Goal: Book appointment/travel/reservation

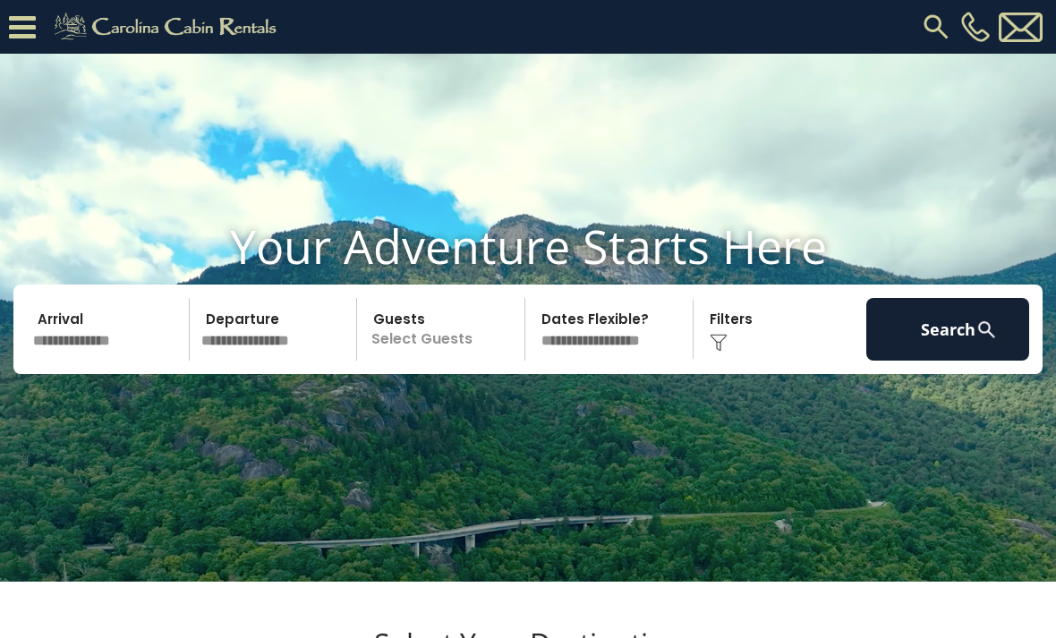
click at [143, 361] on input "text" at bounding box center [108, 329] width 163 height 63
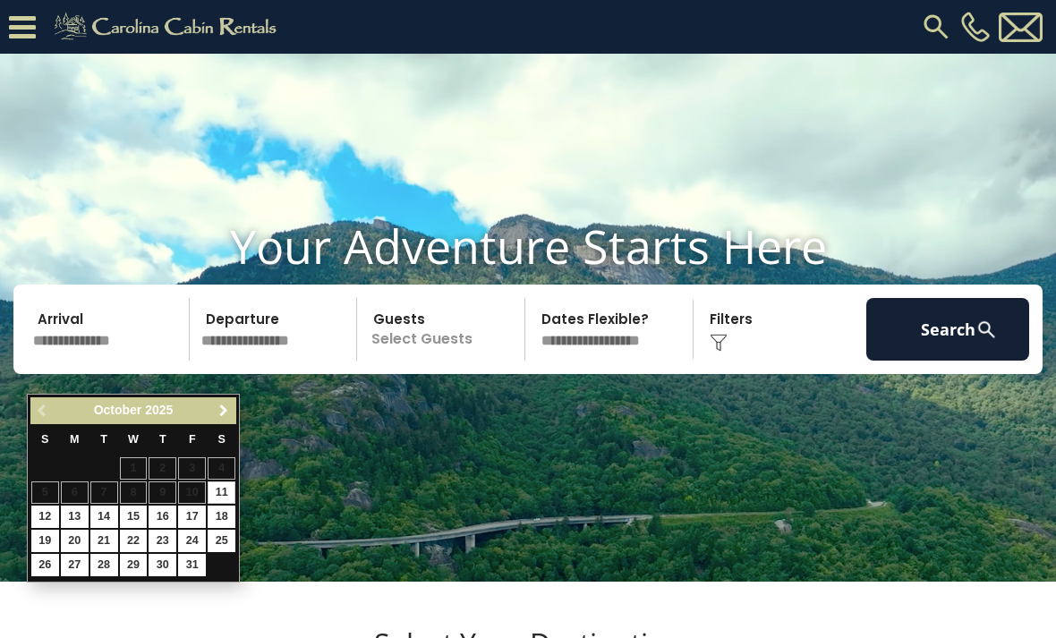
click at [229, 413] on span "Next" at bounding box center [224, 411] width 14 height 14
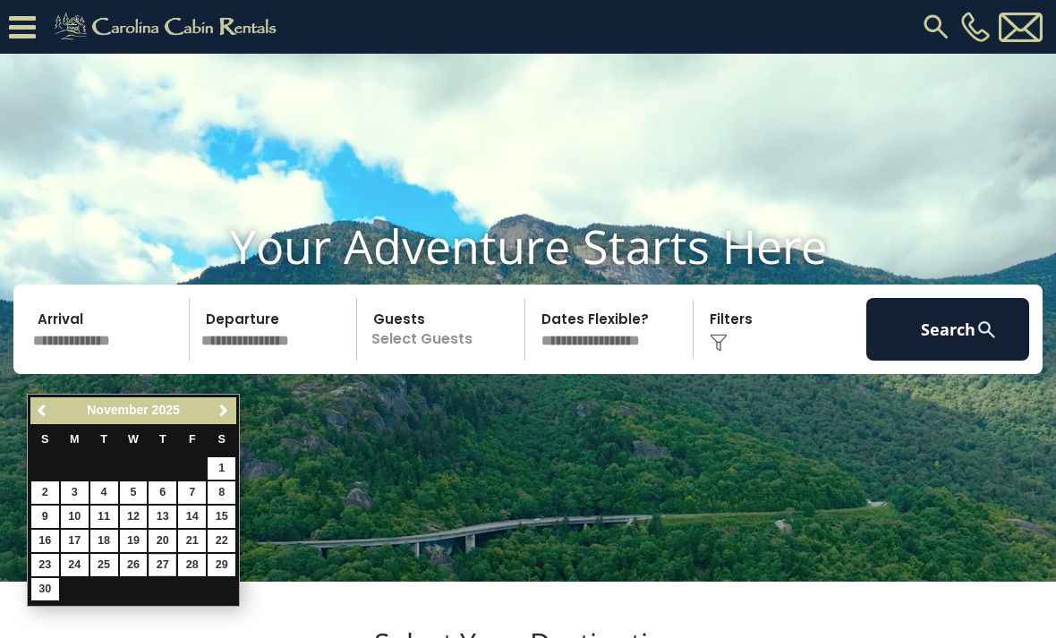
click at [163, 565] on link "27" at bounding box center [163, 565] width 28 height 22
type input "********"
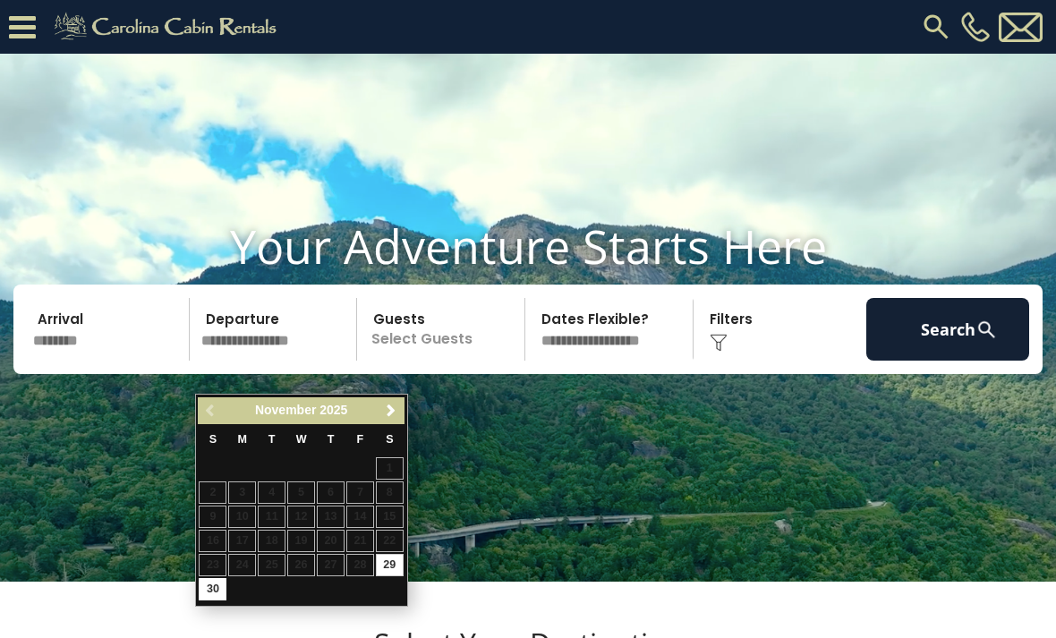
click at [70, 361] on input "********" at bounding box center [108, 329] width 163 height 63
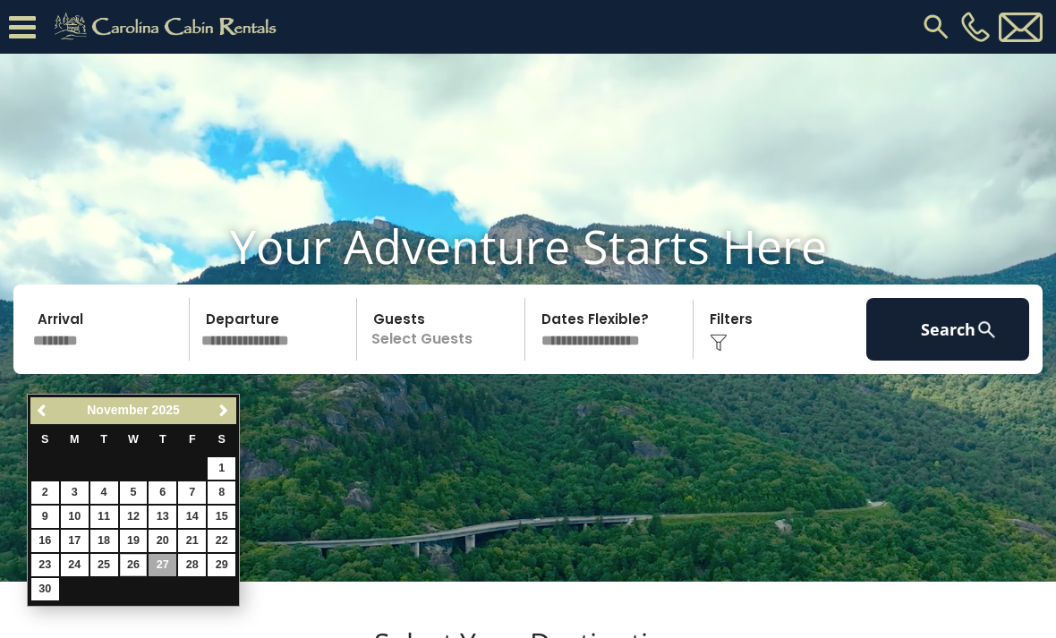
click at [140, 564] on link "26" at bounding box center [134, 565] width 28 height 22
type input "********"
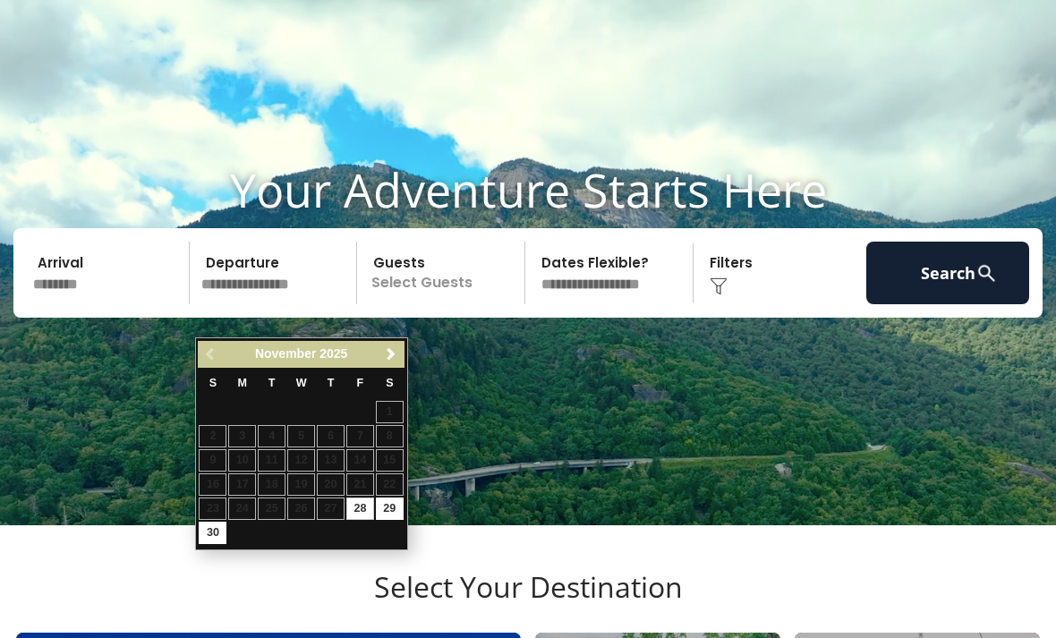
click at [215, 530] on link "30" at bounding box center [213, 534] width 28 height 22
type input "********"
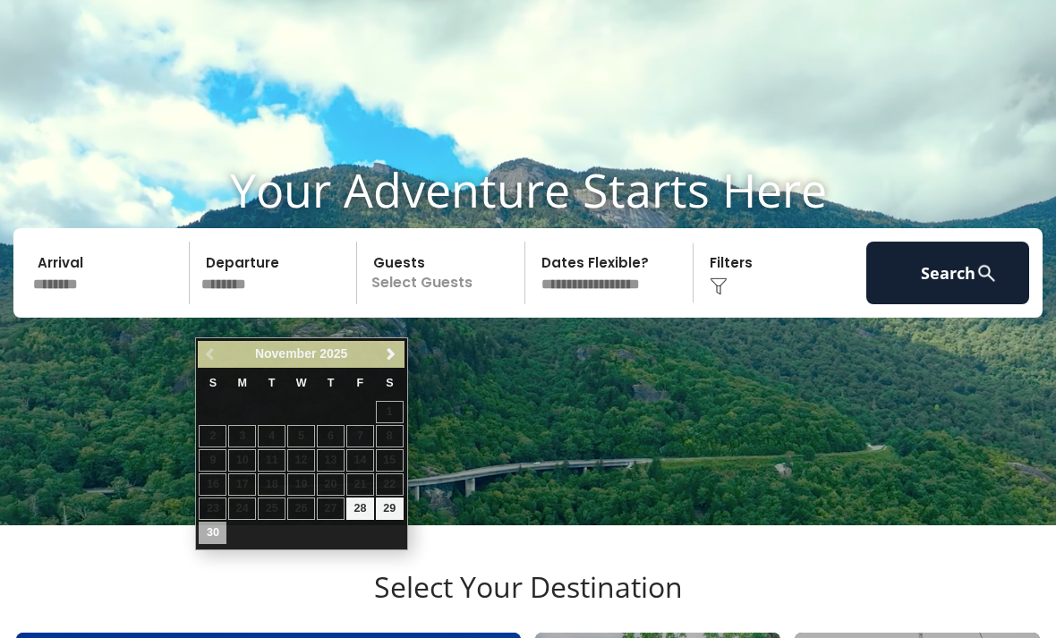
scroll to position [56, 0]
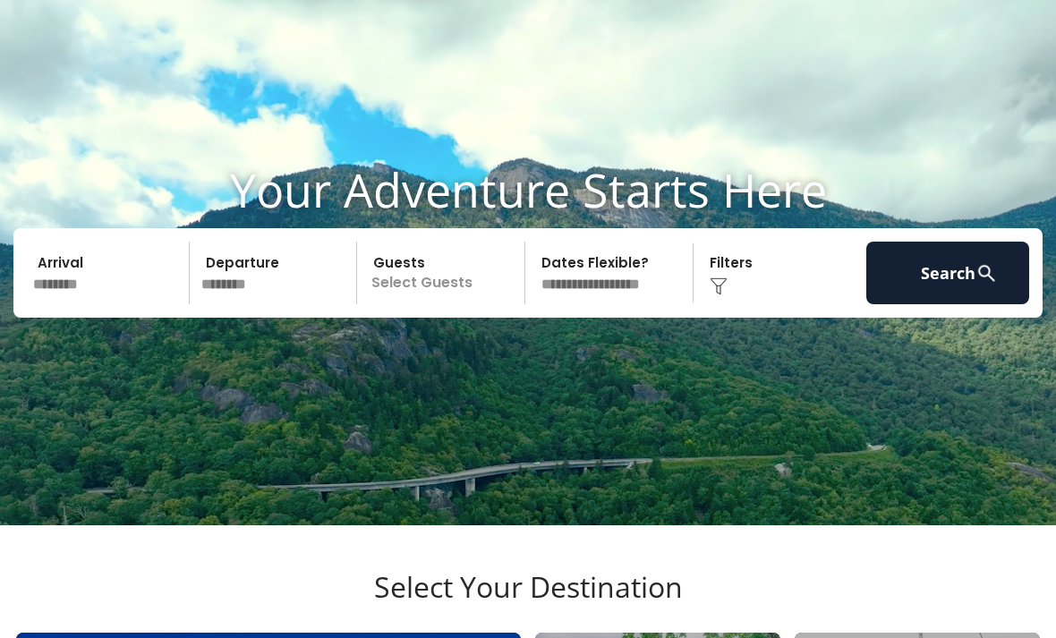
click at [444, 304] on p "Select Guests" at bounding box center [443, 273] width 162 height 63
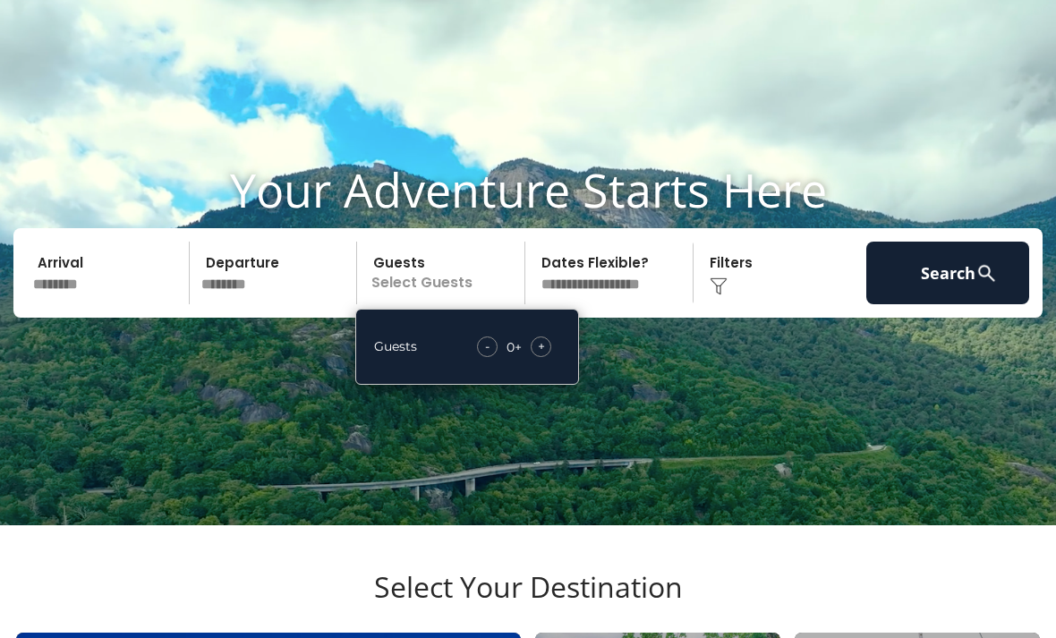
click at [547, 357] on div "+" at bounding box center [541, 346] width 21 height 21
click at [545, 357] on div "+" at bounding box center [541, 346] width 21 height 21
click at [544, 357] on div "+" at bounding box center [541, 346] width 21 height 21
click at [546, 357] on div "+" at bounding box center [541, 346] width 21 height 21
click at [547, 357] on div "+" at bounding box center [541, 346] width 21 height 21
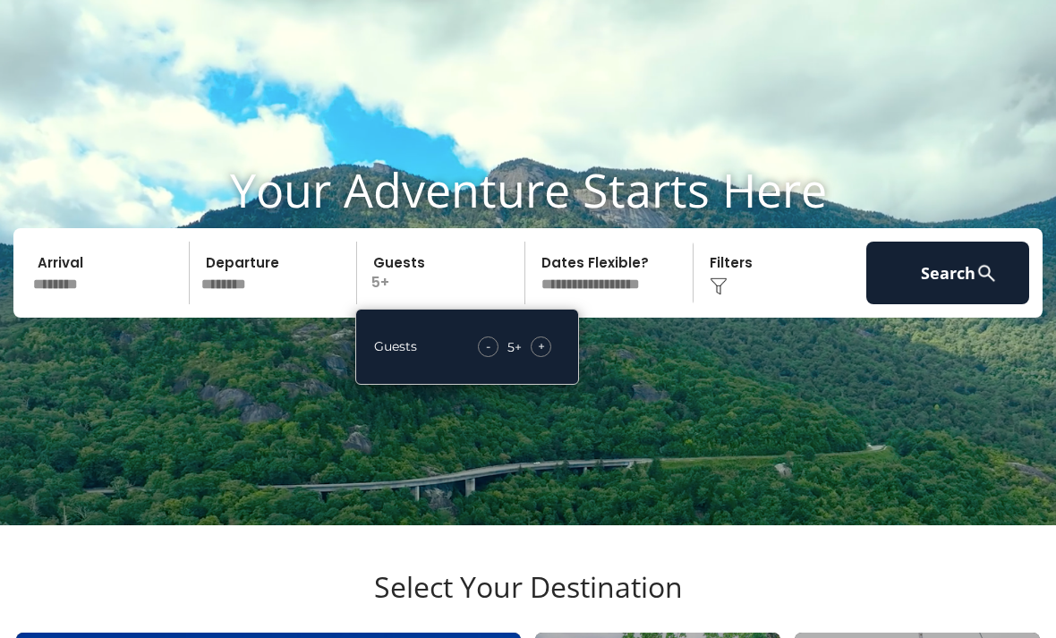
click at [550, 357] on div "+" at bounding box center [541, 346] width 21 height 21
click at [546, 357] on div "+" at bounding box center [541, 346] width 21 height 21
click at [548, 357] on div "+" at bounding box center [541, 346] width 21 height 21
click at [950, 299] on button "Search" at bounding box center [947, 273] width 163 height 63
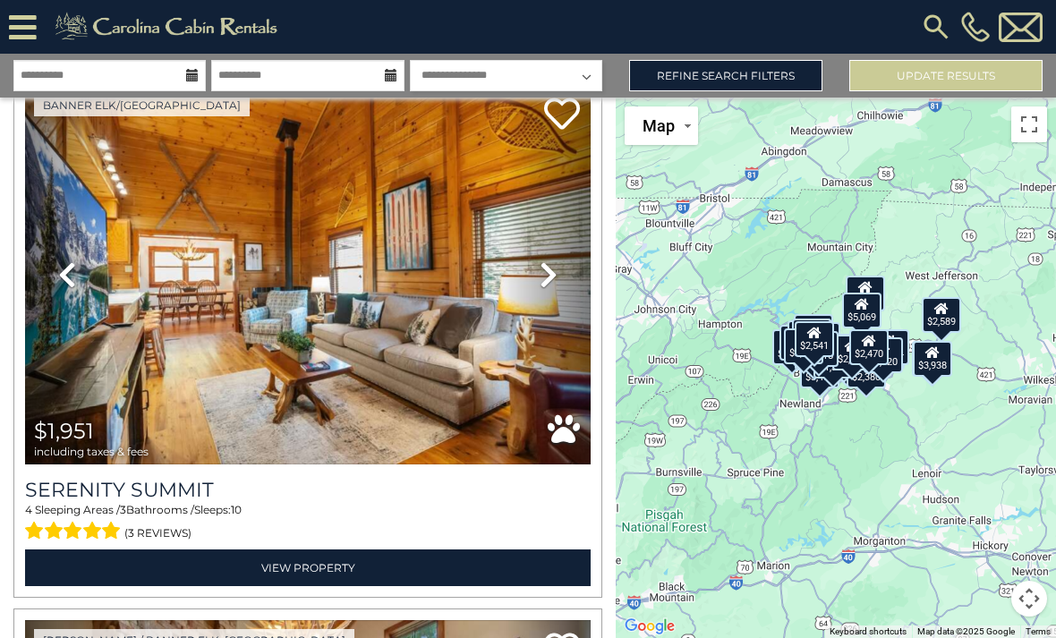
scroll to position [618, 0]
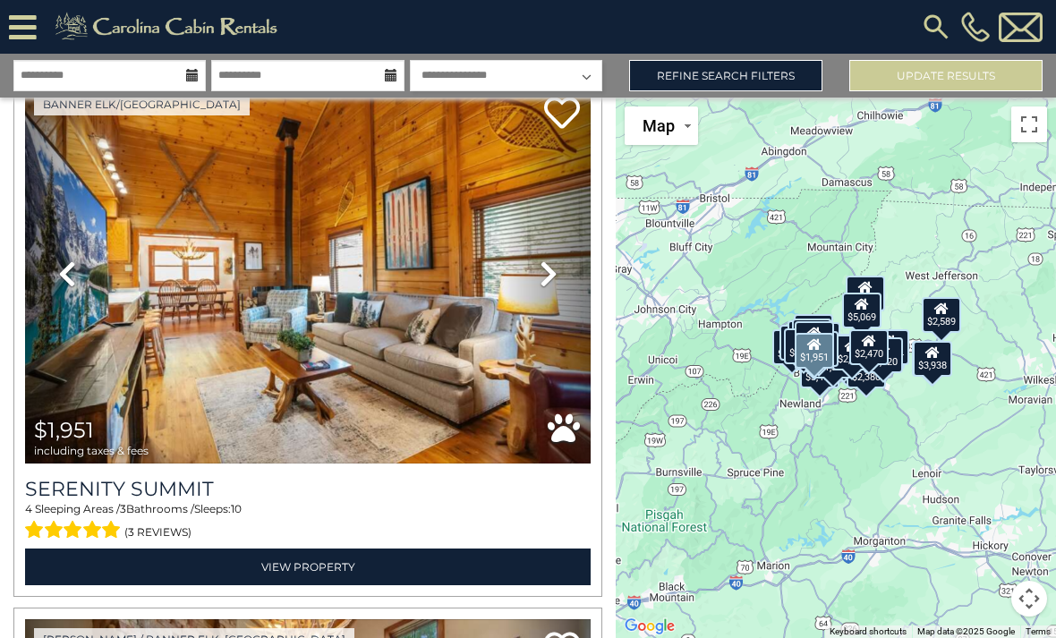
click at [556, 276] on icon at bounding box center [549, 274] width 18 height 29
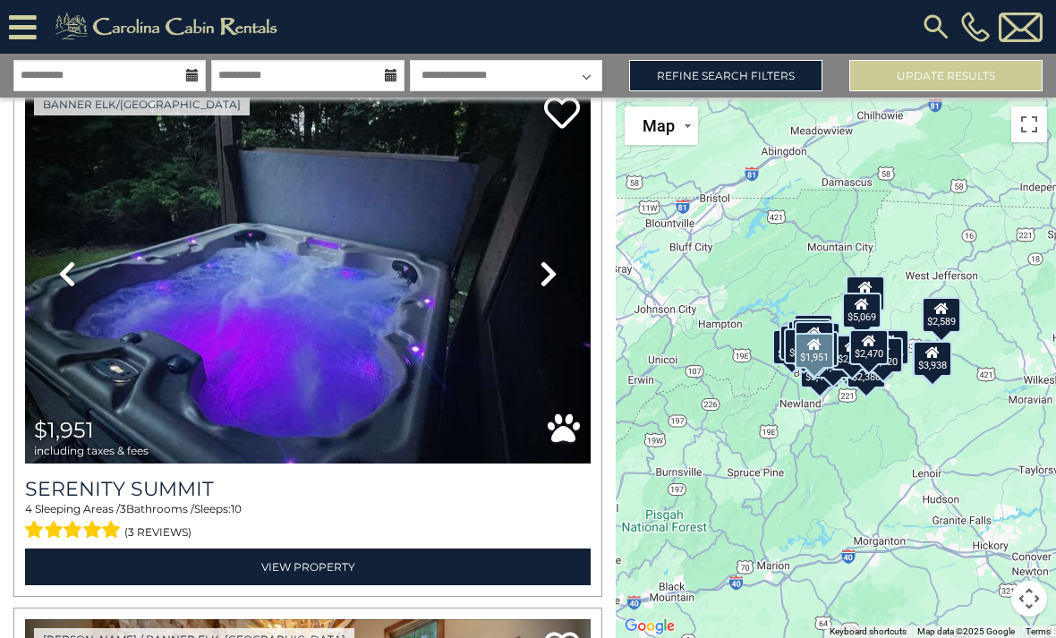
click at [556, 274] on icon at bounding box center [549, 274] width 18 height 29
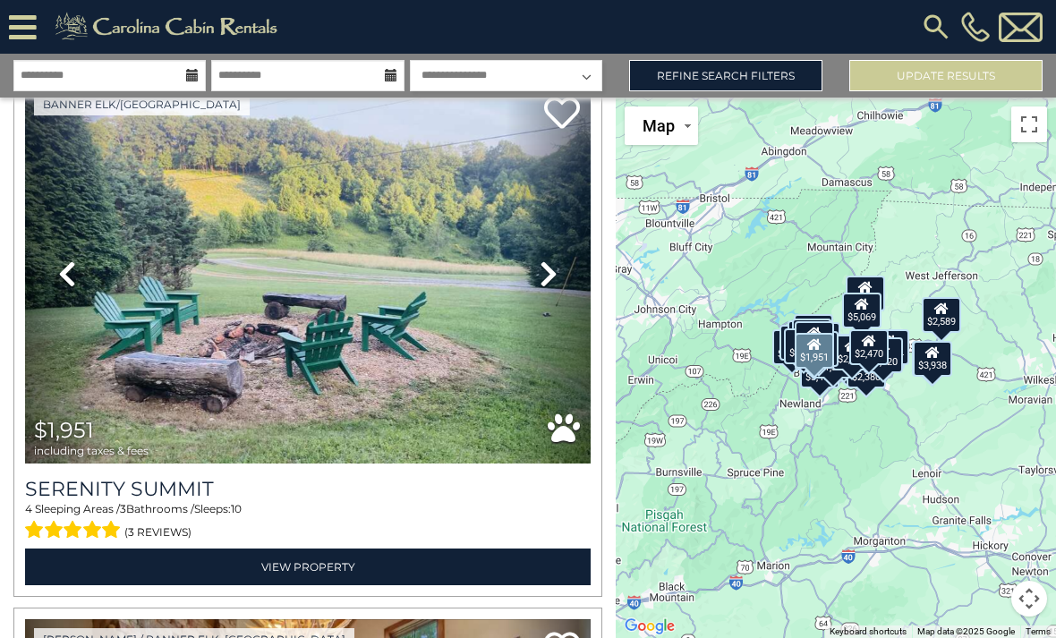
click at [548, 278] on icon at bounding box center [549, 274] width 18 height 29
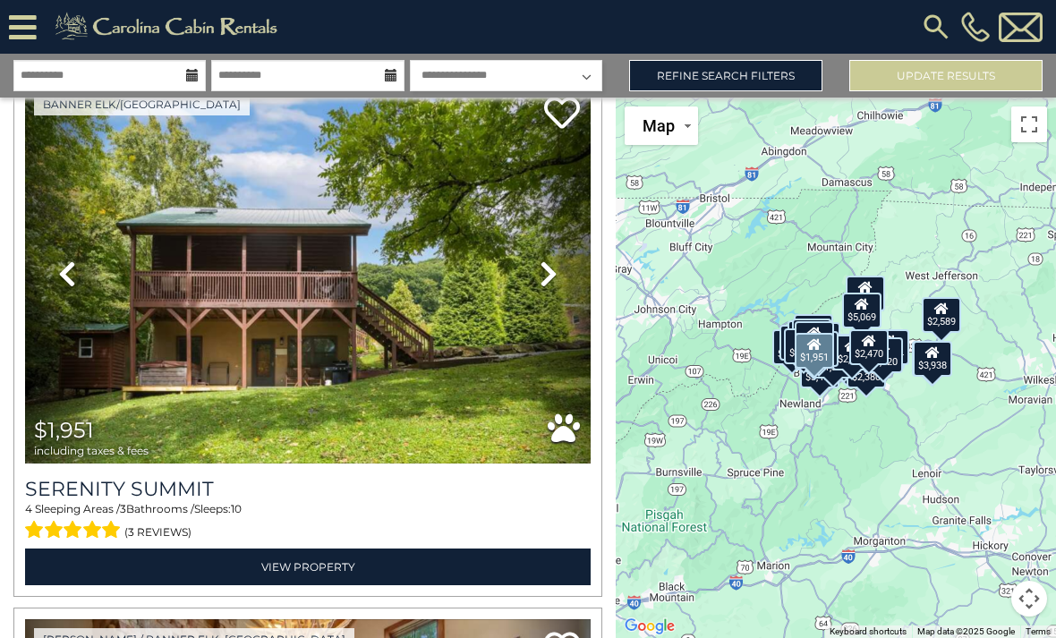
click at [562, 277] on link "Next" at bounding box center [548, 273] width 85 height 379
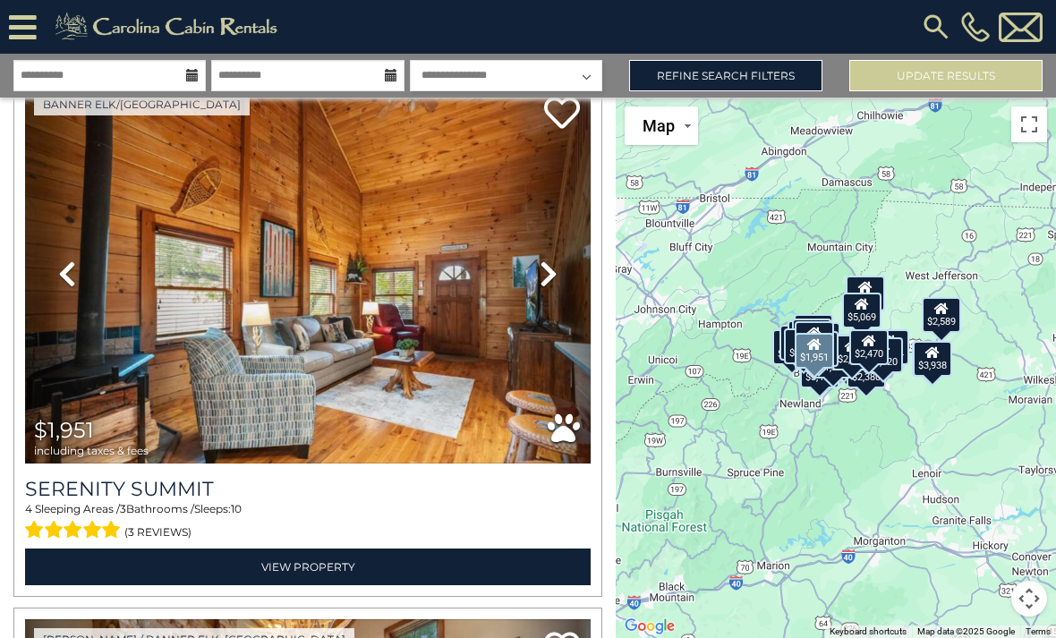
click at [557, 280] on icon at bounding box center [549, 274] width 18 height 29
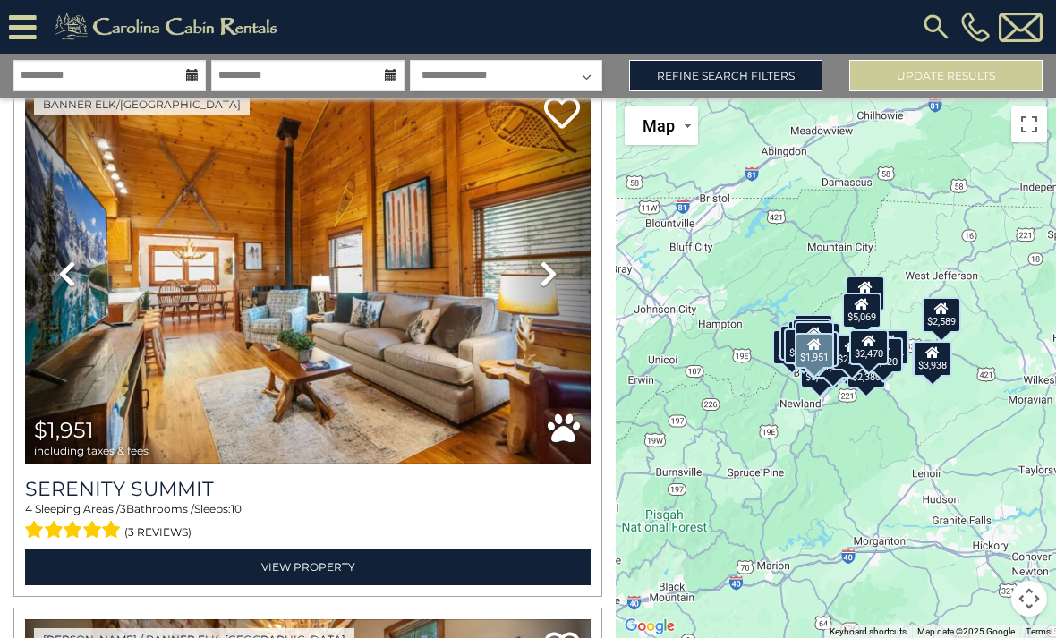
click at [558, 277] on link "Next" at bounding box center [548, 273] width 85 height 379
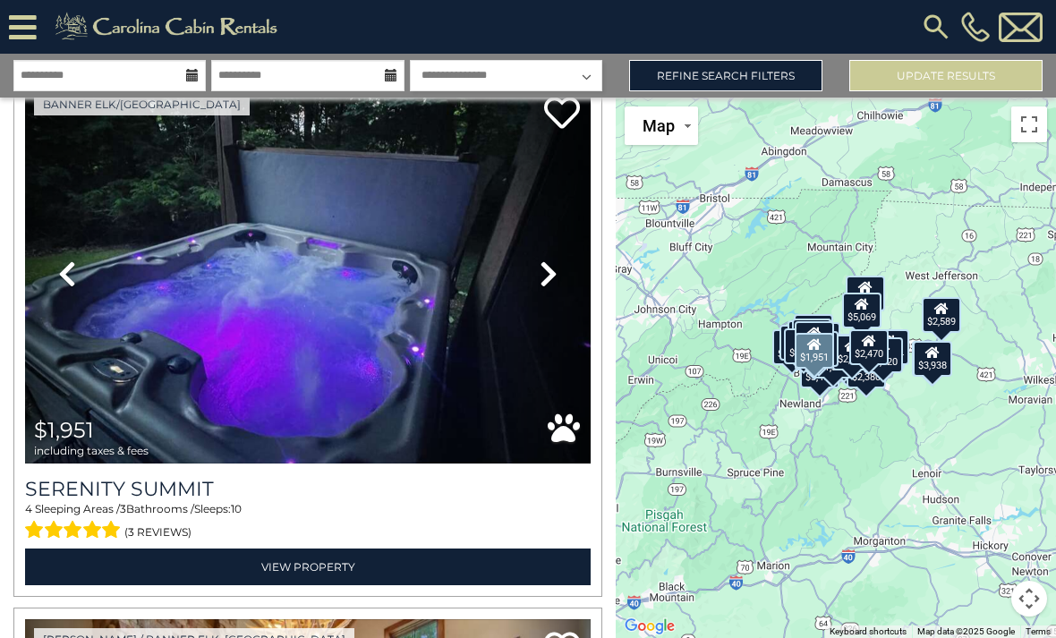
click at [556, 275] on icon at bounding box center [549, 274] width 18 height 29
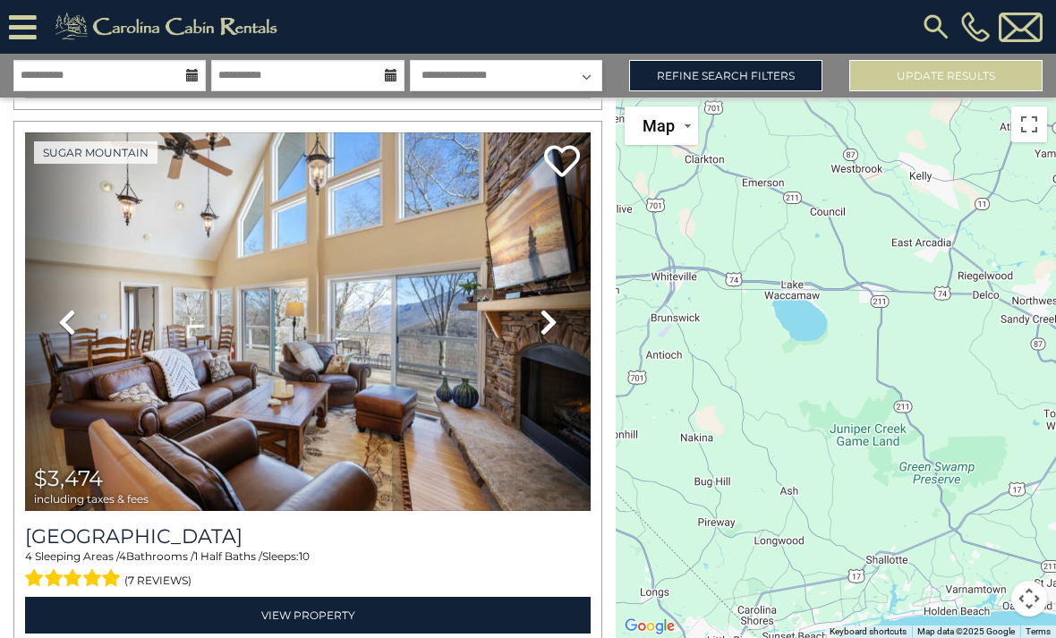
scroll to position [2198, 0]
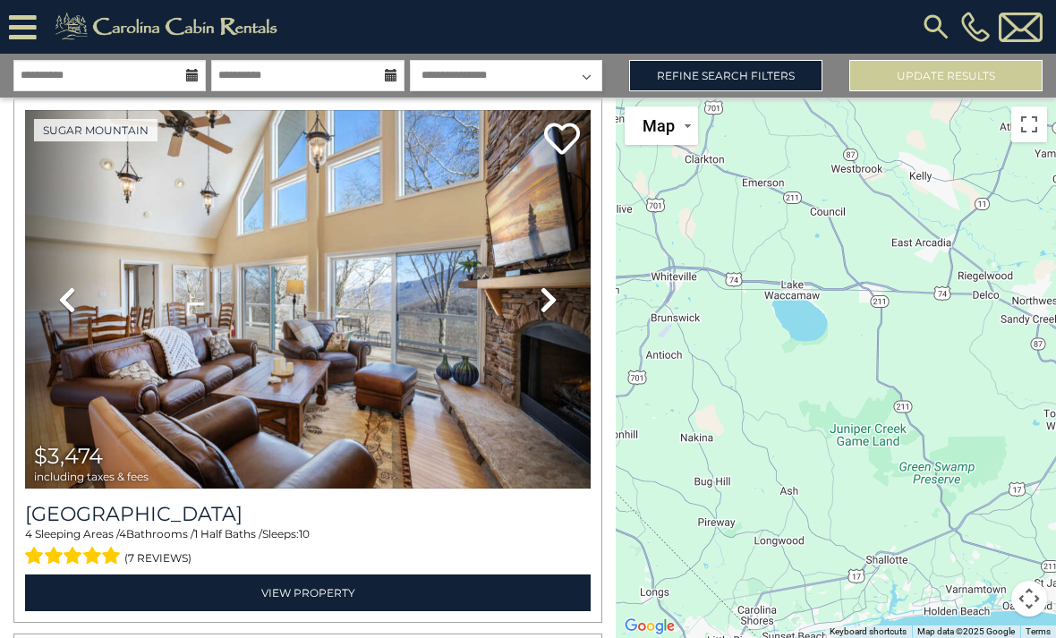
click at [546, 285] on icon at bounding box center [549, 299] width 18 height 29
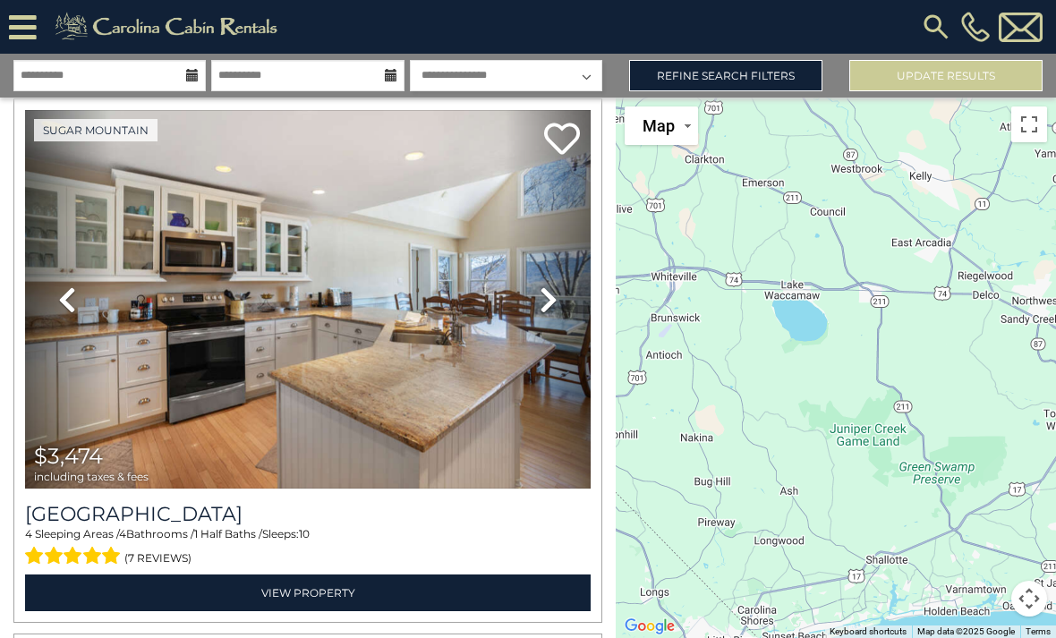
click at [542, 285] on icon at bounding box center [549, 299] width 18 height 29
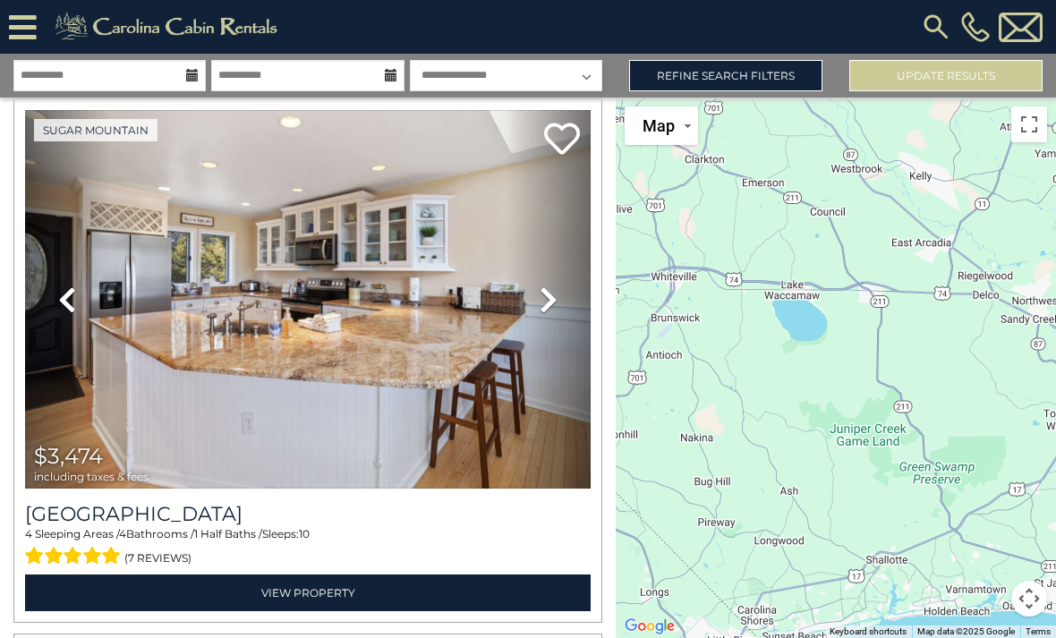
click at [557, 287] on icon at bounding box center [549, 299] width 18 height 29
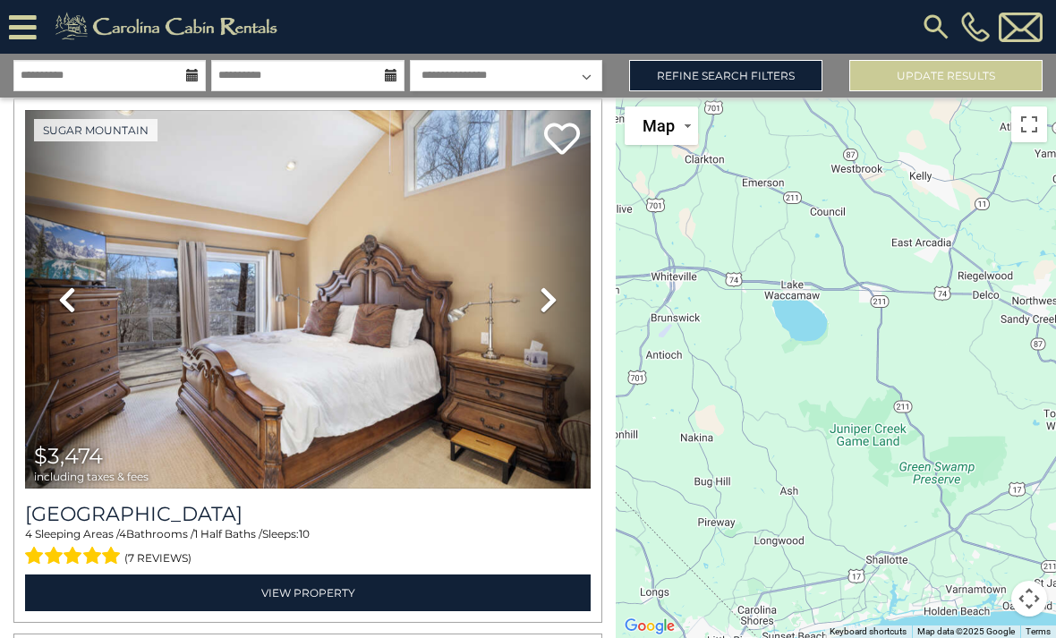
click at [544, 286] on icon at bounding box center [549, 299] width 18 height 29
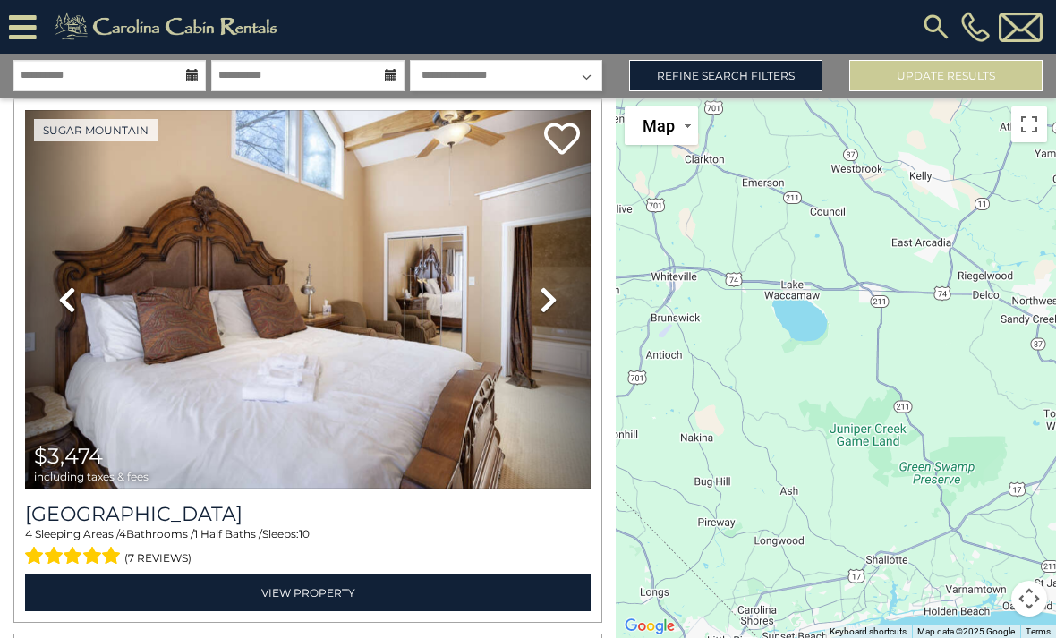
click at [548, 285] on icon at bounding box center [549, 299] width 18 height 29
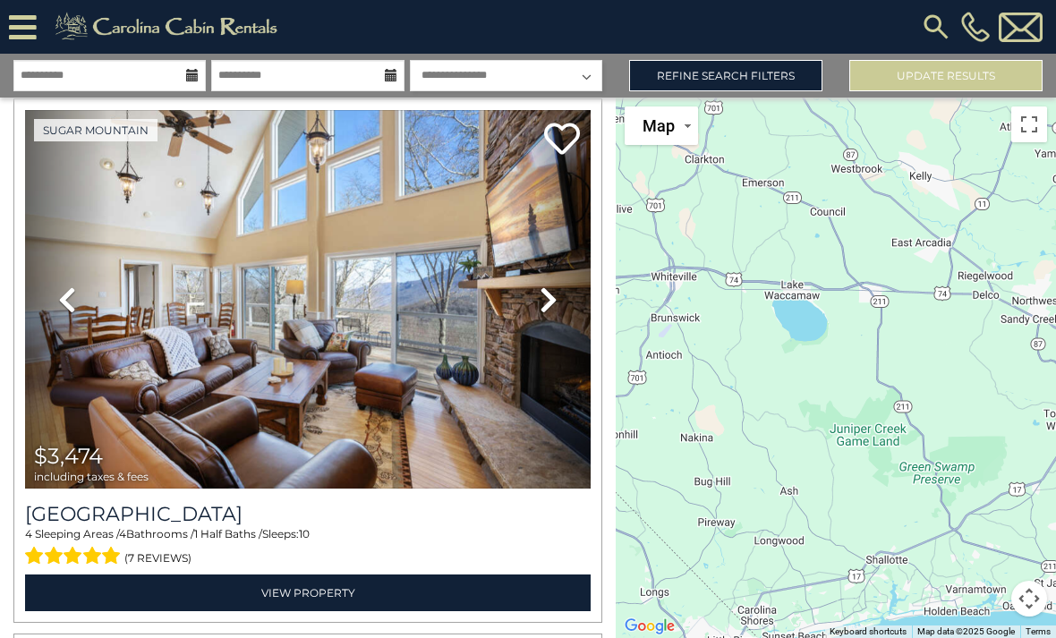
click at [554, 285] on icon at bounding box center [549, 299] width 18 height 29
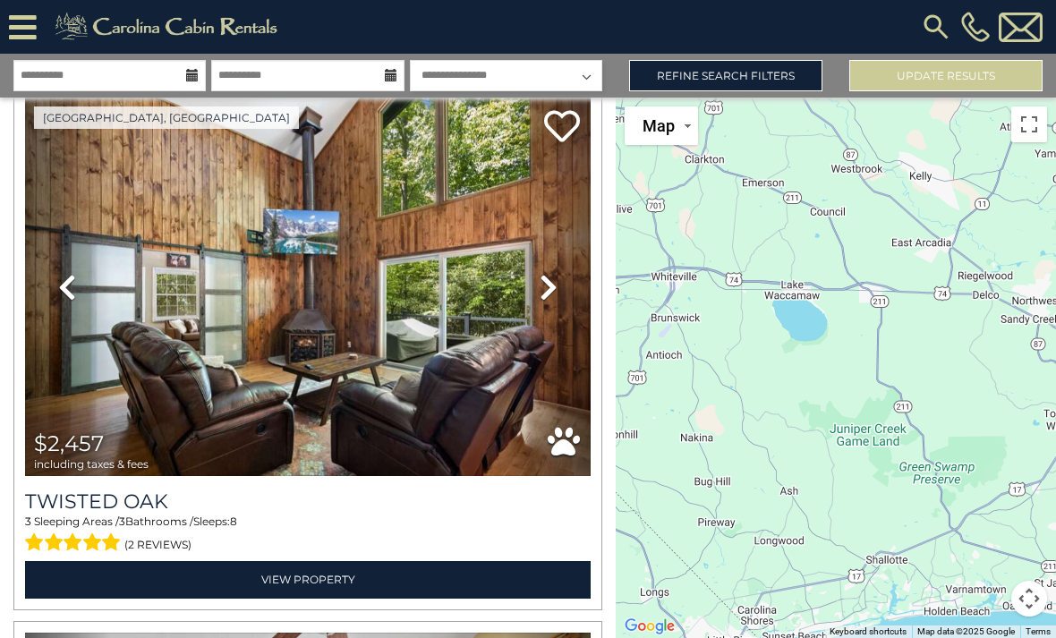
scroll to position [2746, 0]
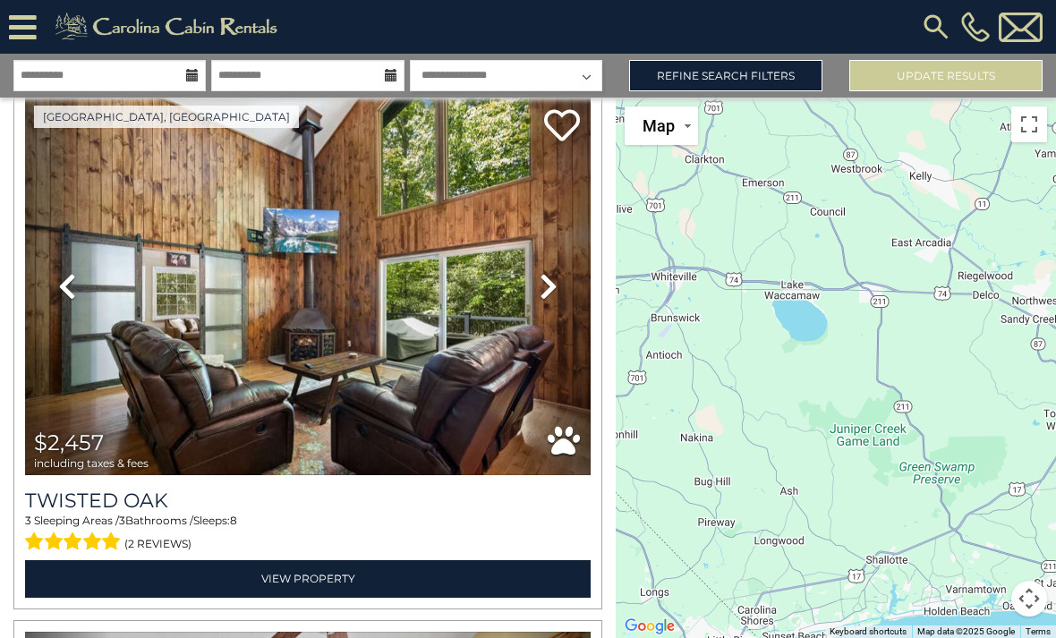
click at [561, 260] on link "Next" at bounding box center [548, 286] width 85 height 379
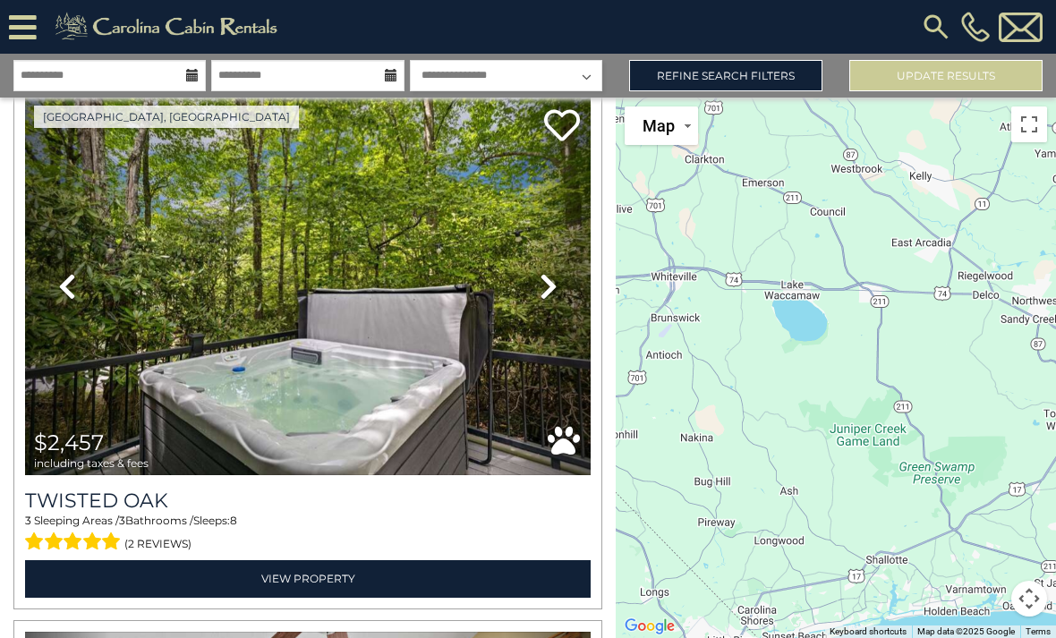
click at [542, 274] on icon at bounding box center [549, 286] width 18 height 29
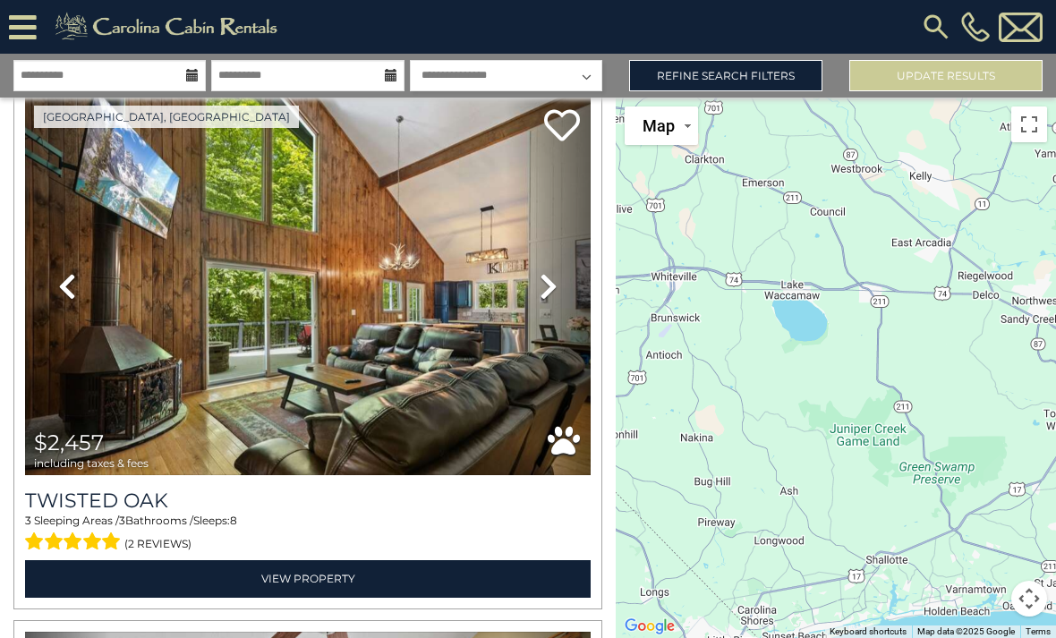
click at [546, 272] on icon at bounding box center [549, 286] width 18 height 29
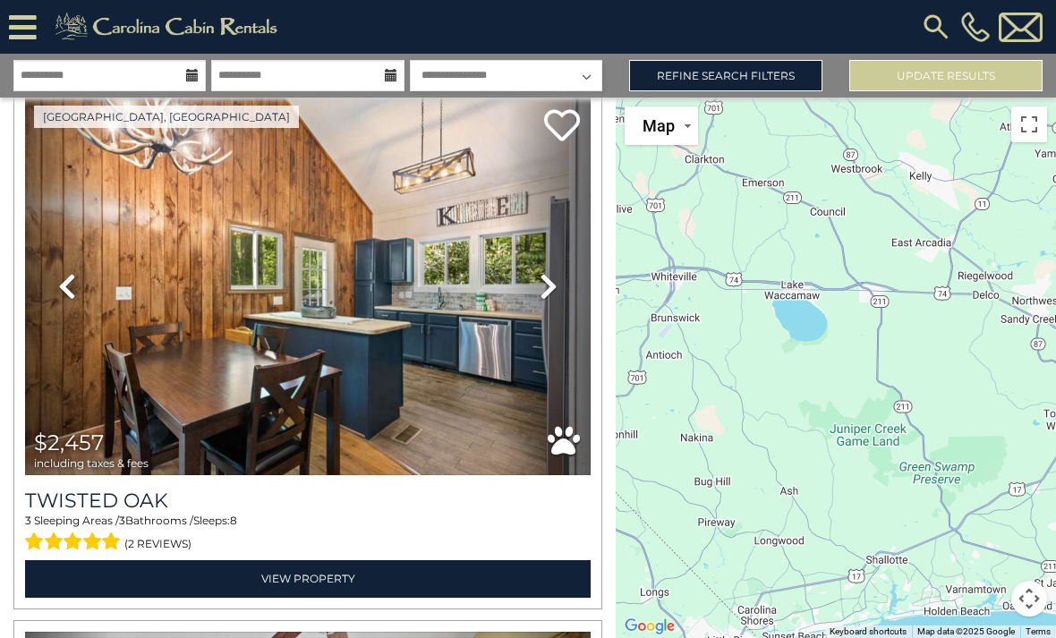
click at [552, 272] on icon at bounding box center [549, 286] width 18 height 29
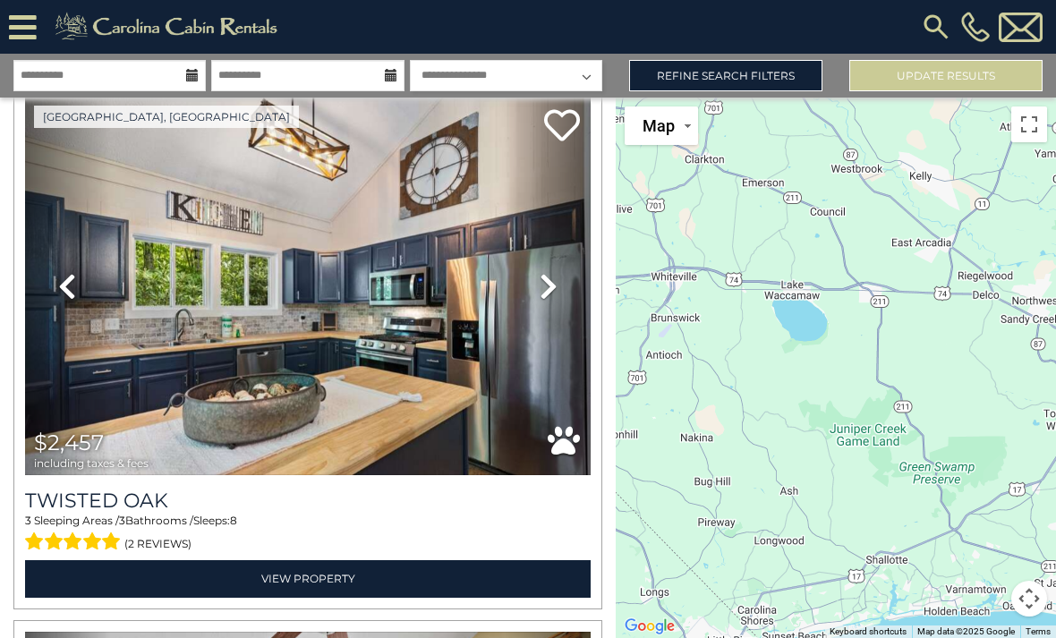
click at [554, 272] on icon at bounding box center [549, 286] width 18 height 29
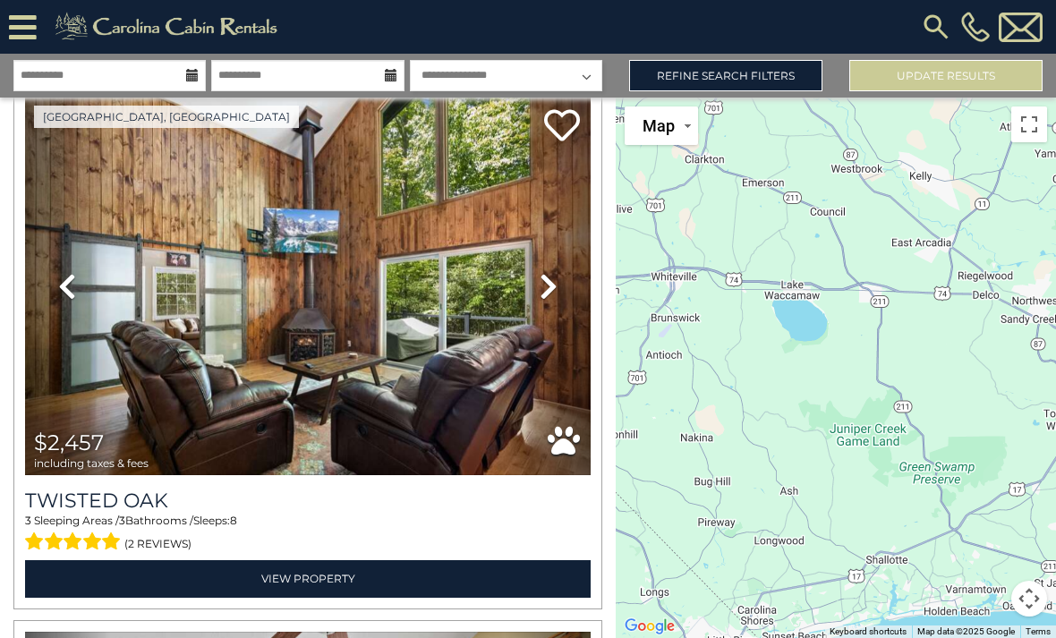
click at [191, 560] on link "View Property" at bounding box center [308, 578] width 566 height 37
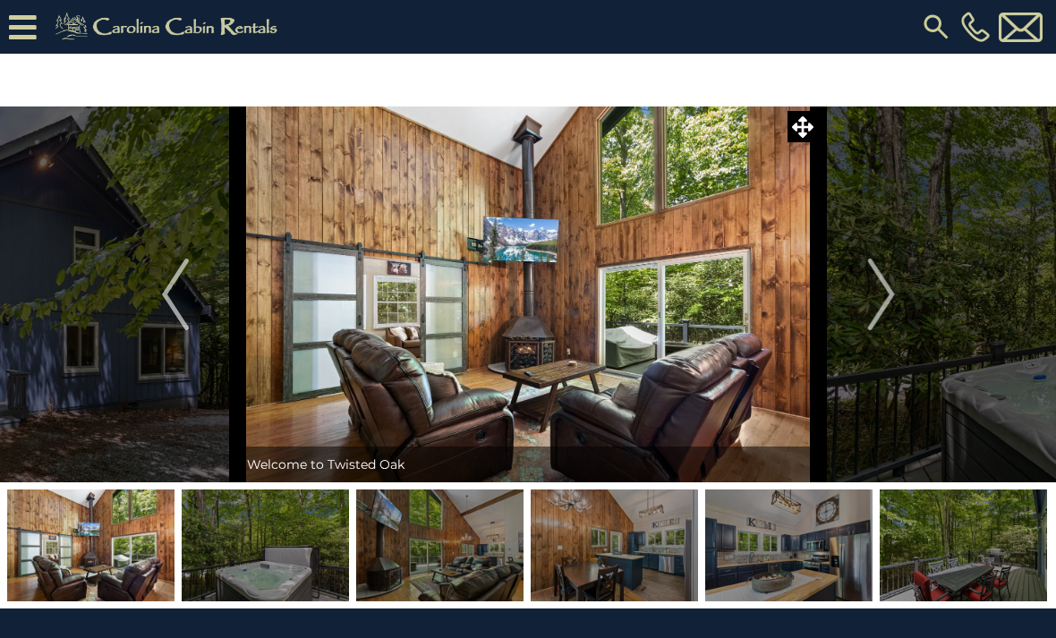
click at [175, 302] on img "Previous" at bounding box center [175, 295] width 27 height 72
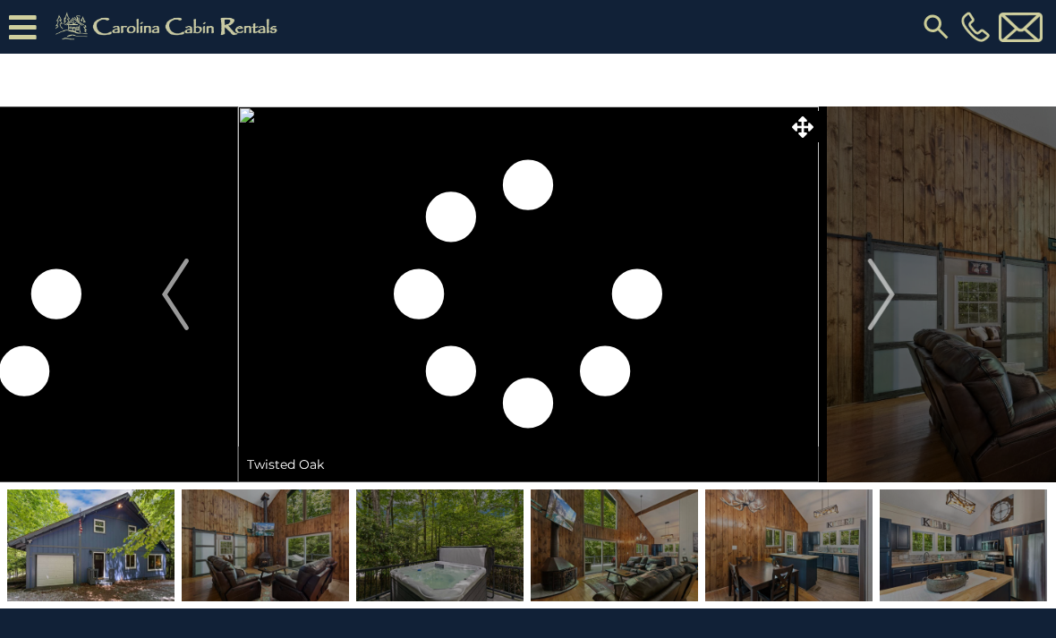
click at [168, 291] on img "Previous" at bounding box center [175, 295] width 27 height 72
